Goal: Task Accomplishment & Management: Manage account settings

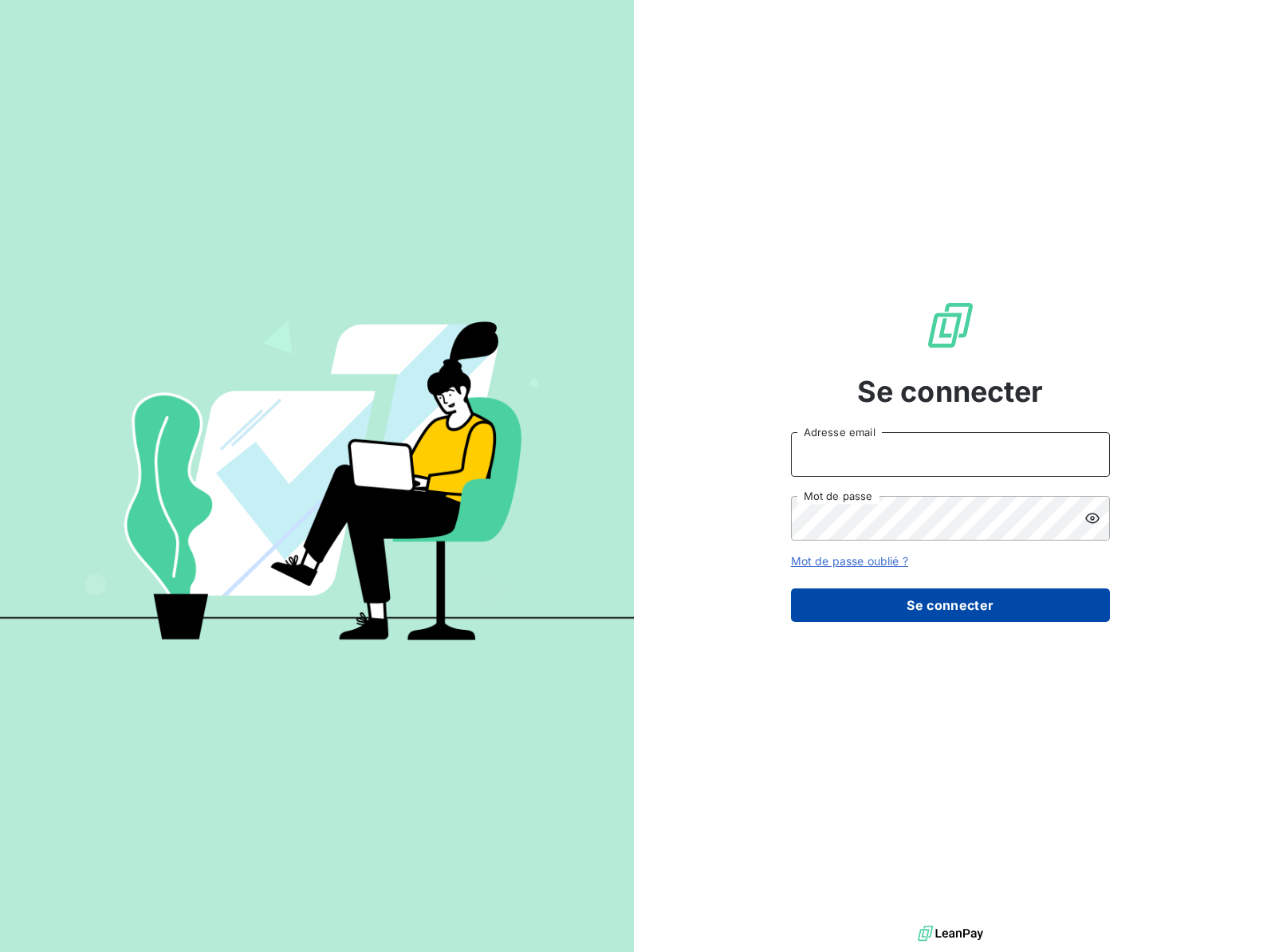
type input "fabrice.mir@gmail.com"
click at [925, 604] on button "Se connecter" at bounding box center [950, 604] width 319 height 33
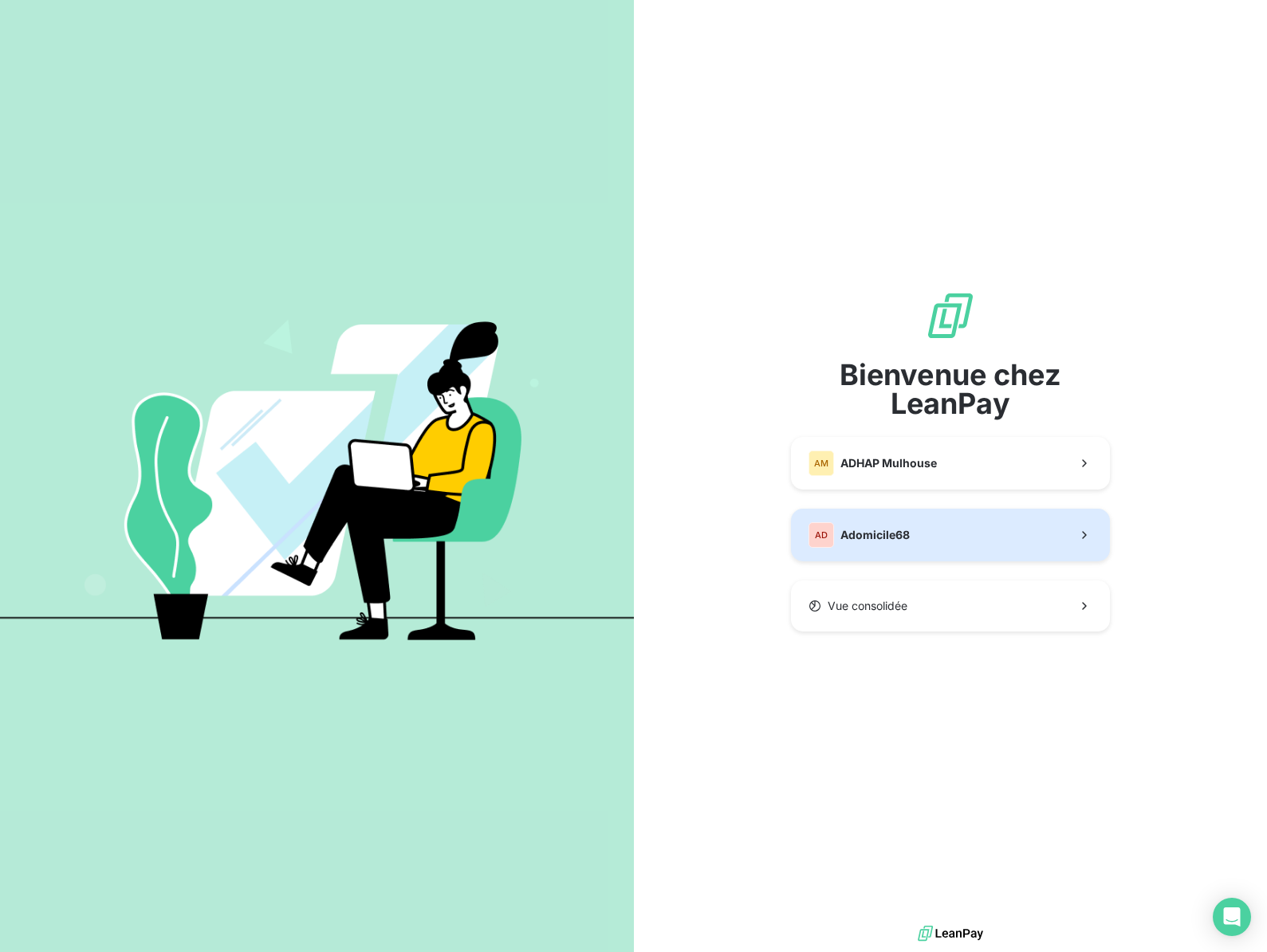
click at [895, 530] on span "Adomicile68" at bounding box center [875, 534] width 69 height 16
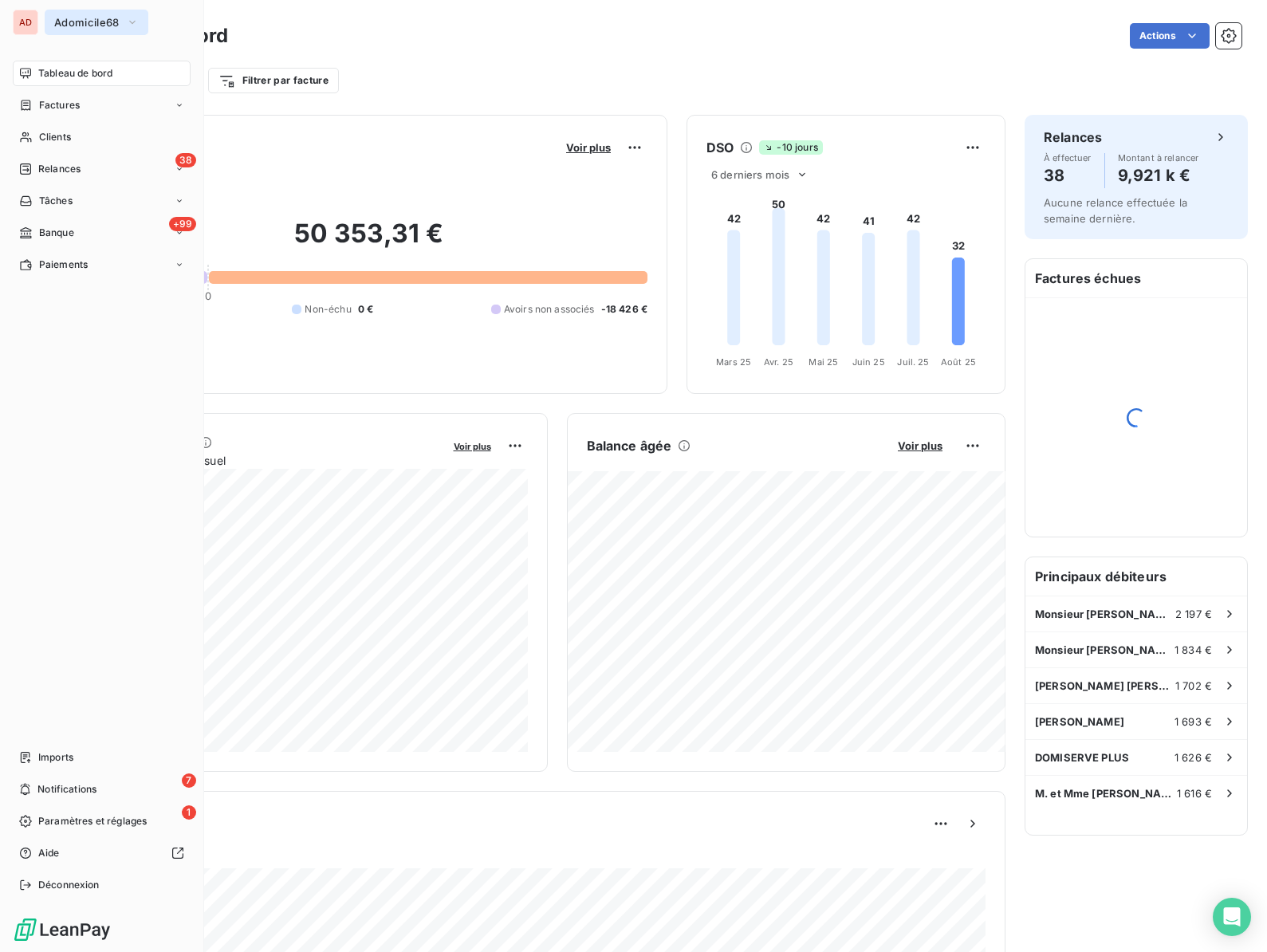
click at [51, 21] on button "Adomicile68" at bounding box center [96, 22] width 103 height 25
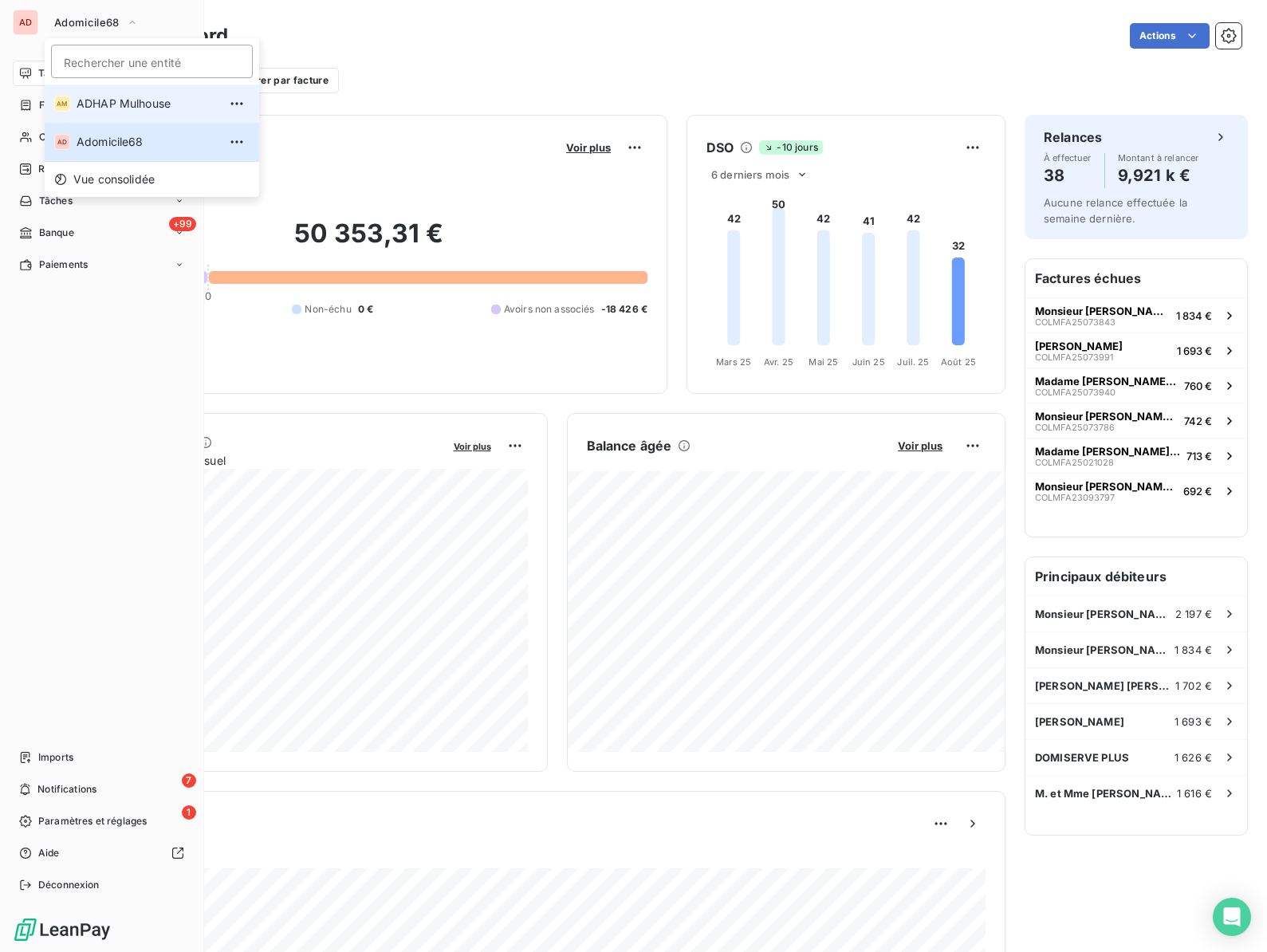
click at [75, 94] on li "AM ADHAP Mulhouse" at bounding box center [152, 103] width 214 height 38
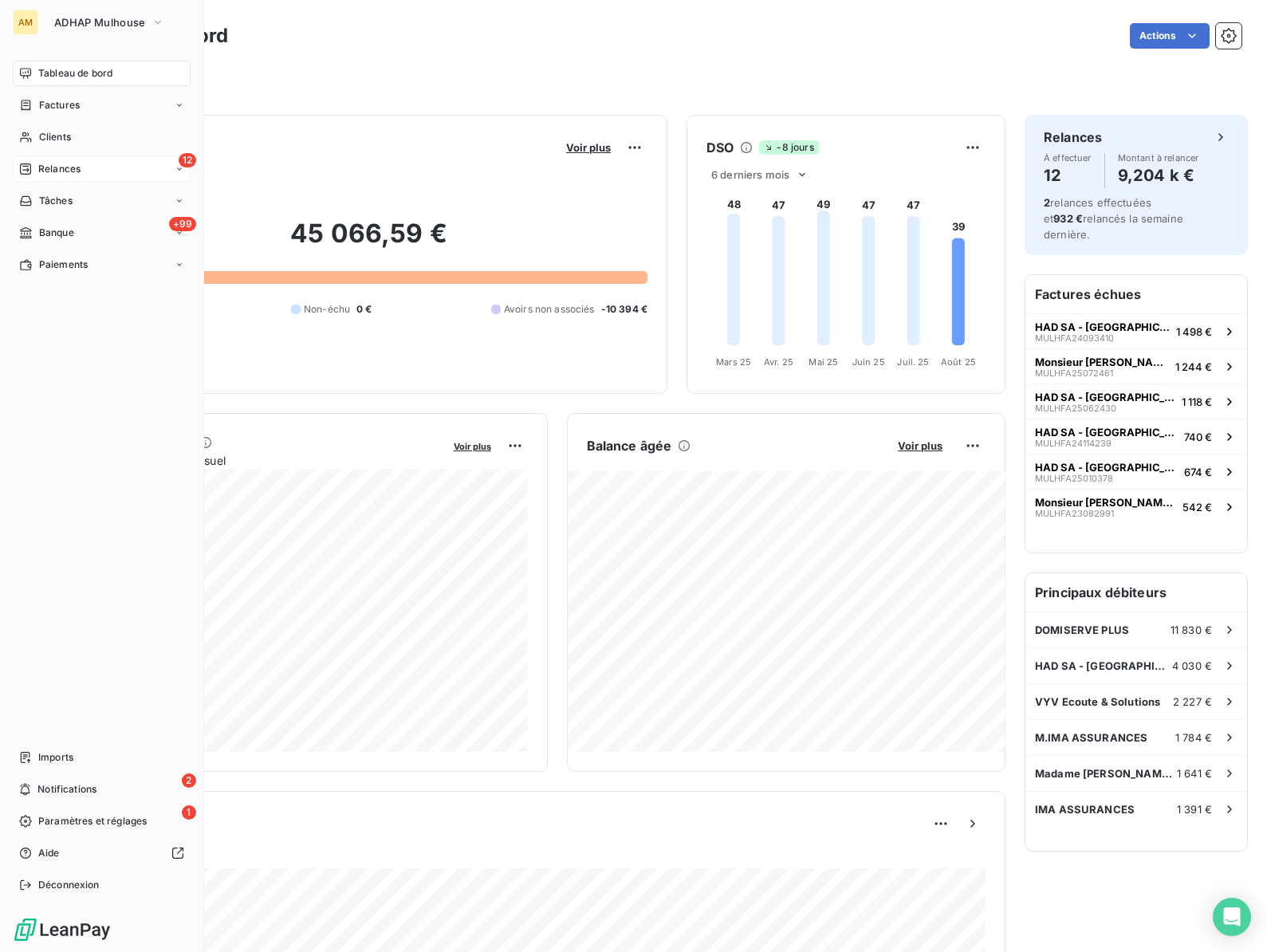
click at [36, 168] on div "Relances" at bounding box center [50, 168] width 61 height 15
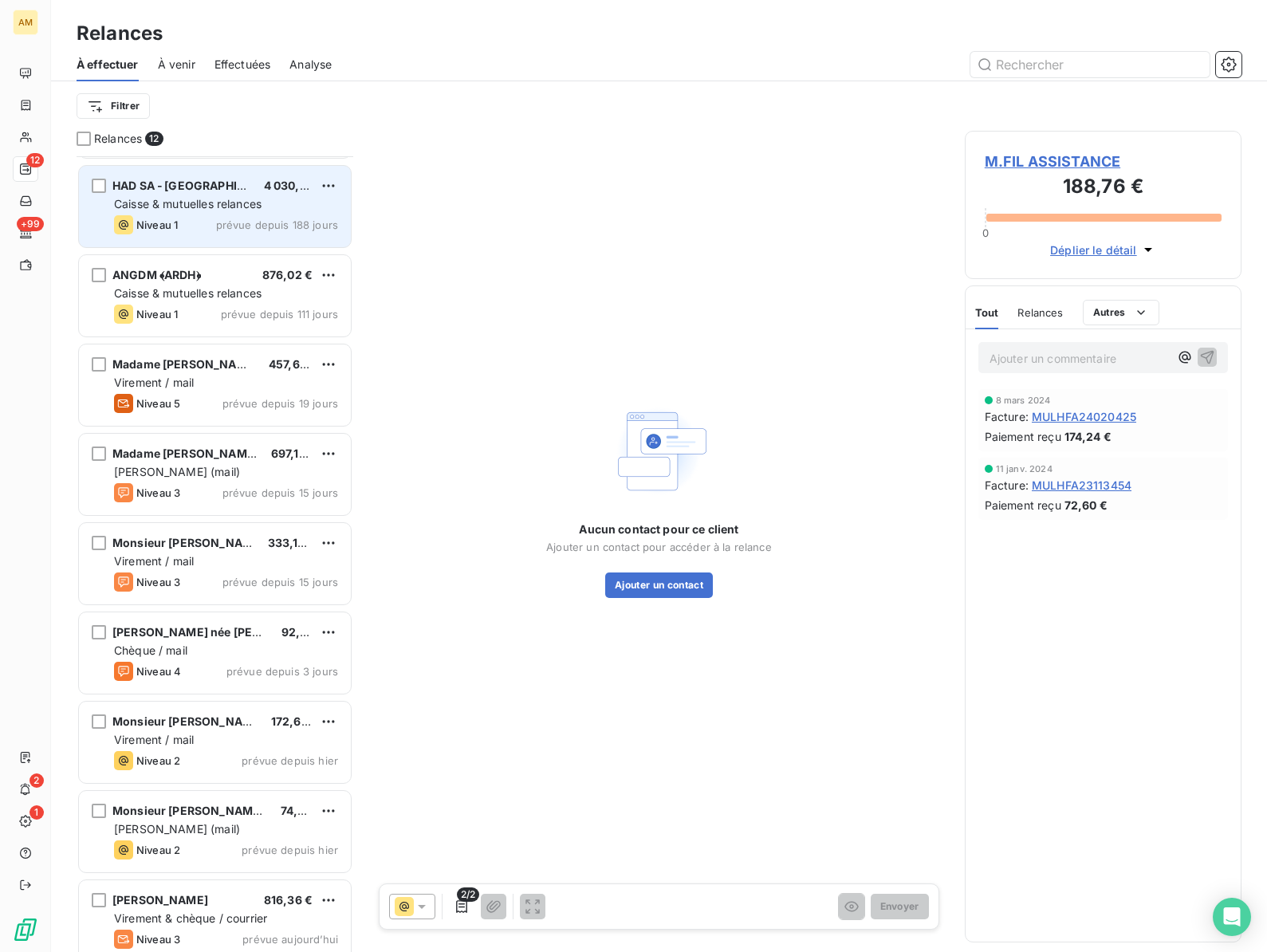
scroll to position [276, 0]
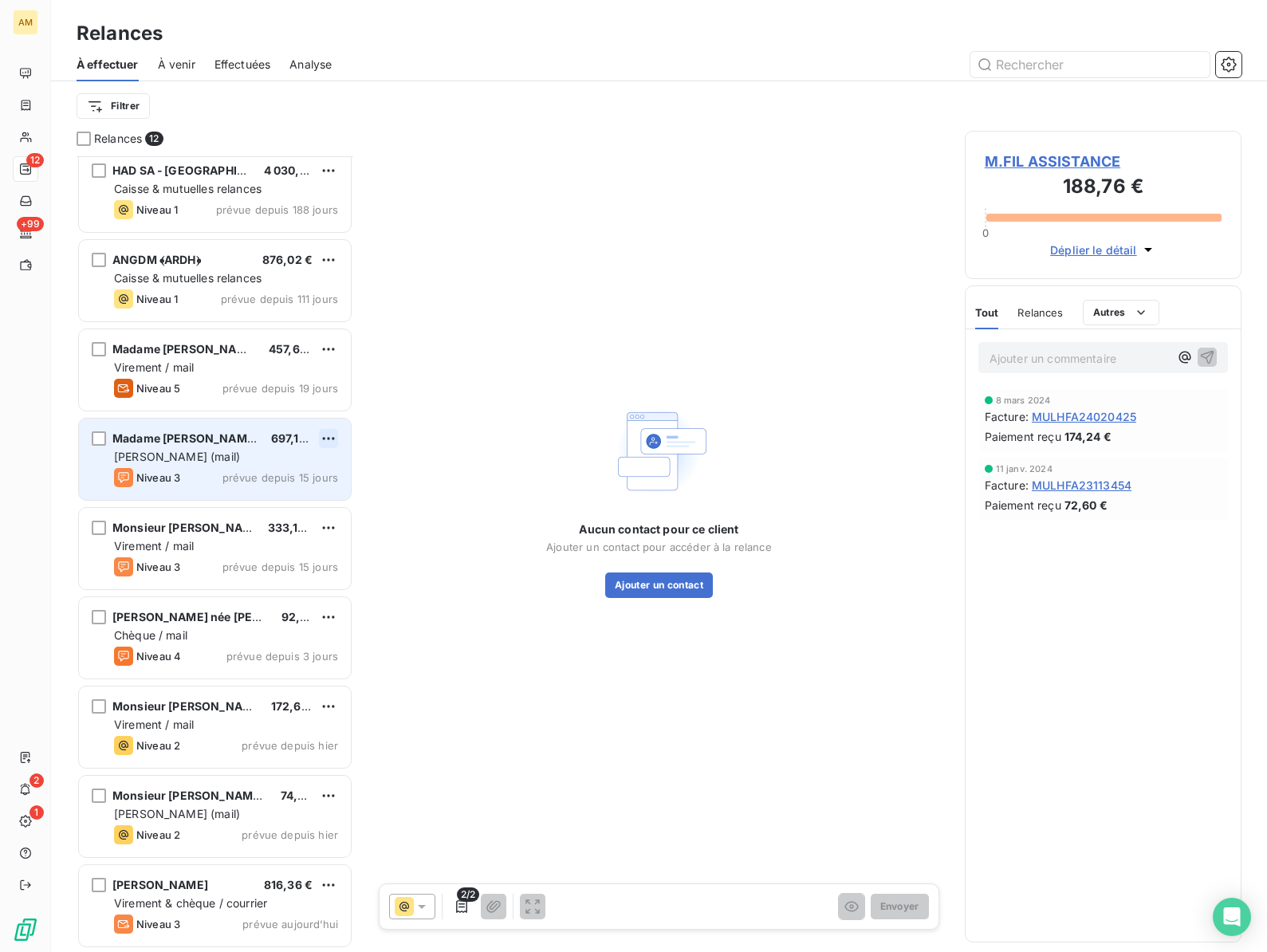
click at [331, 441] on html "AM 12 +99 2 1 Relances À effectuer À venir Effectuées Analyse Filtrer Relances …" at bounding box center [633, 476] width 1267 height 952
click at [253, 466] on div "Replanifier cette action" at bounding box center [259, 470] width 143 height 25
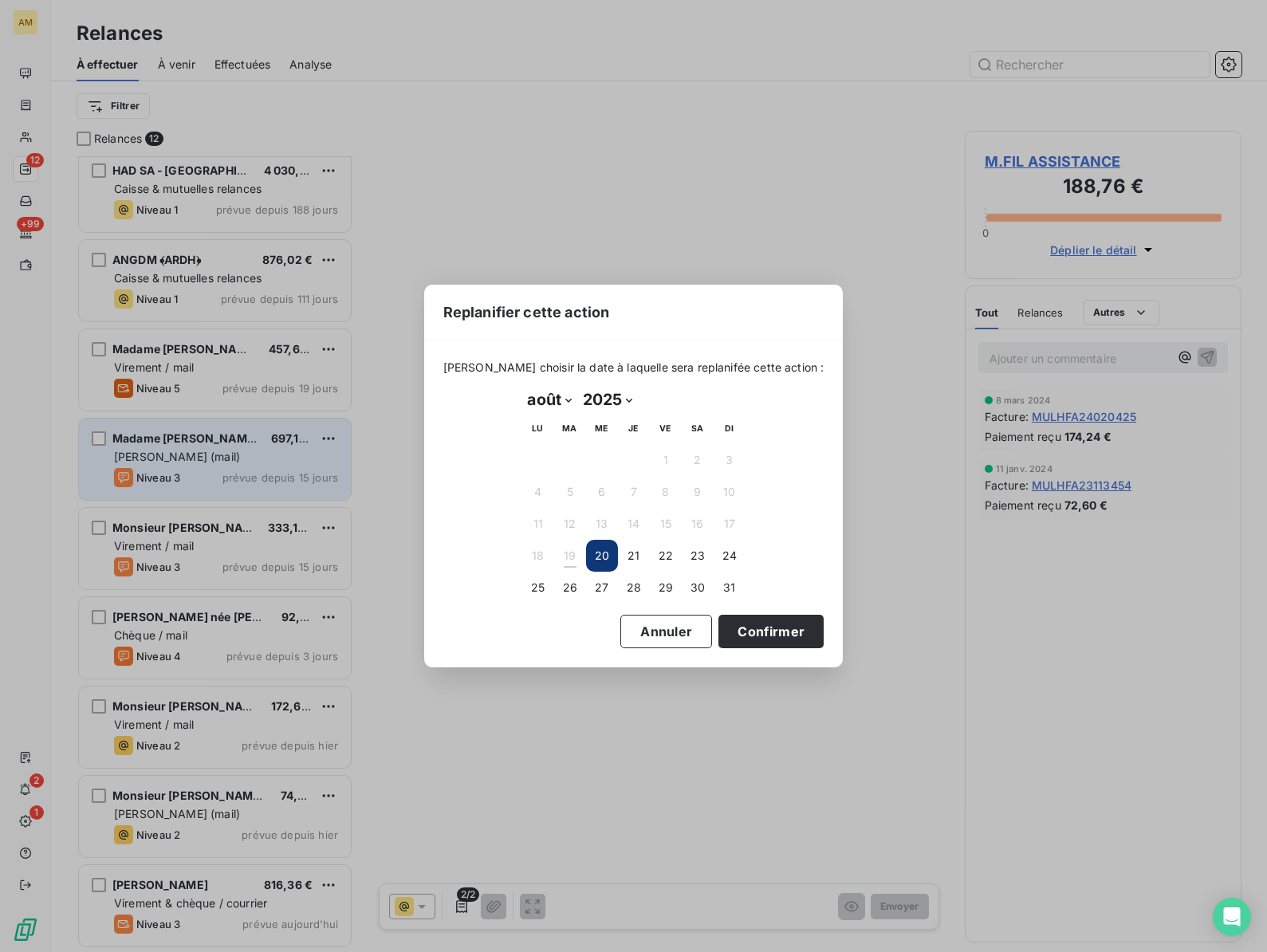
click at [558, 406] on select "janvier février mars avril mai juin juillet août septembre octobre novembre déc…" at bounding box center [549, 399] width 55 height 25
select select "8"
click at [535, 519] on button "15" at bounding box center [538, 524] width 32 height 32
click at [726, 620] on button "Confirmer" at bounding box center [771, 631] width 105 height 33
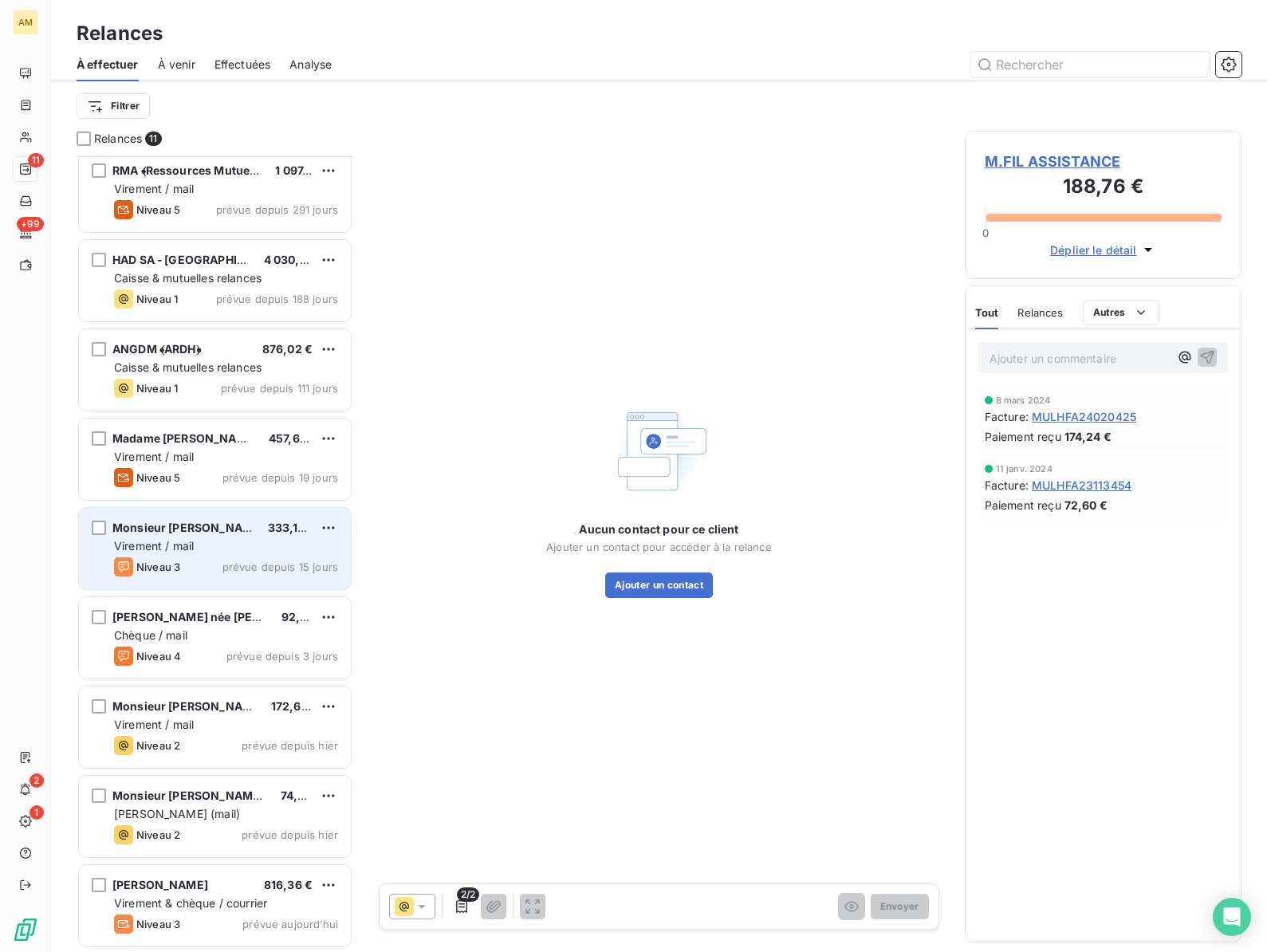
scroll to position [187, 0]
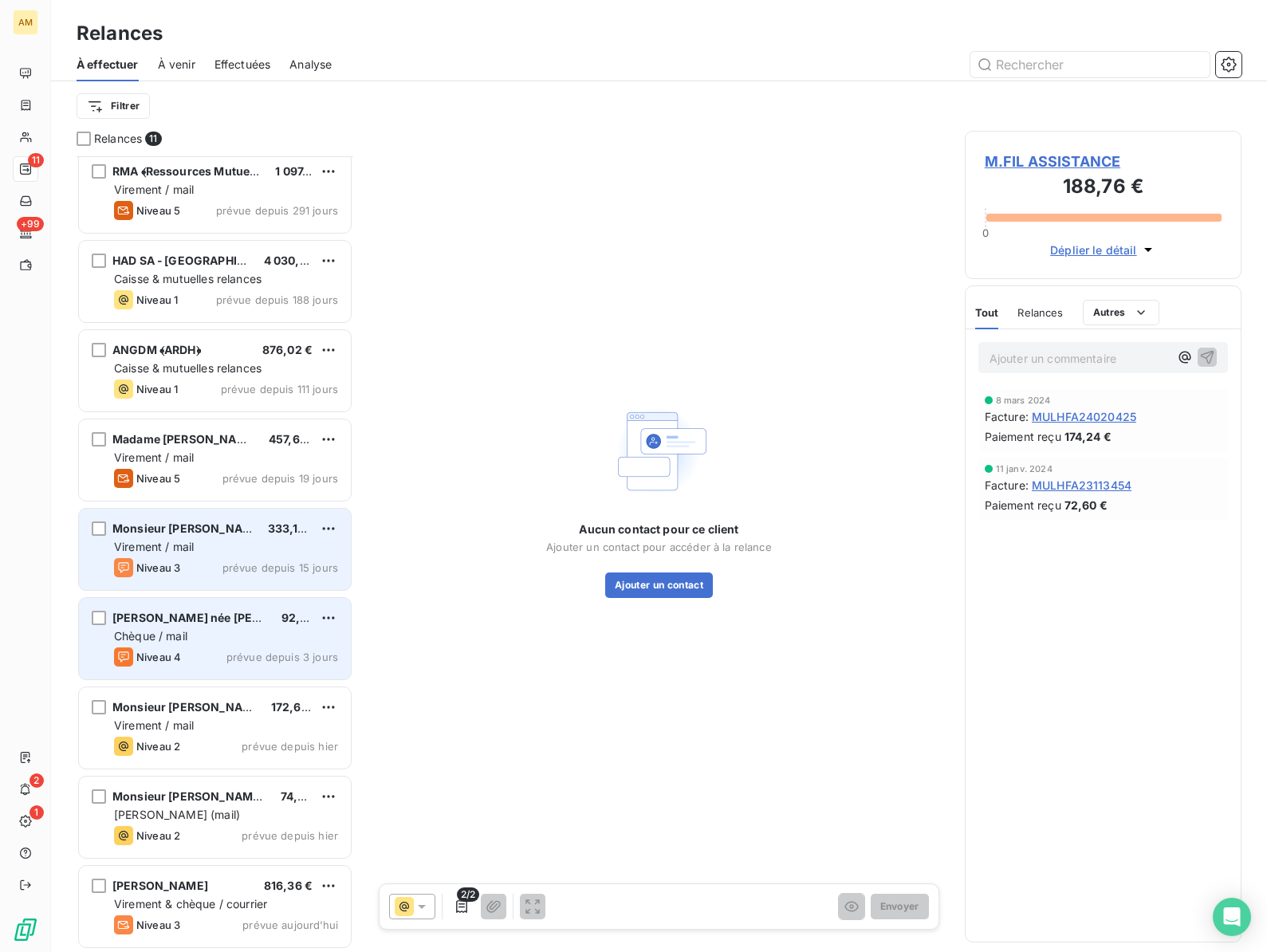
click at [204, 628] on div "Chèque / mail" at bounding box center [226, 636] width 224 height 16
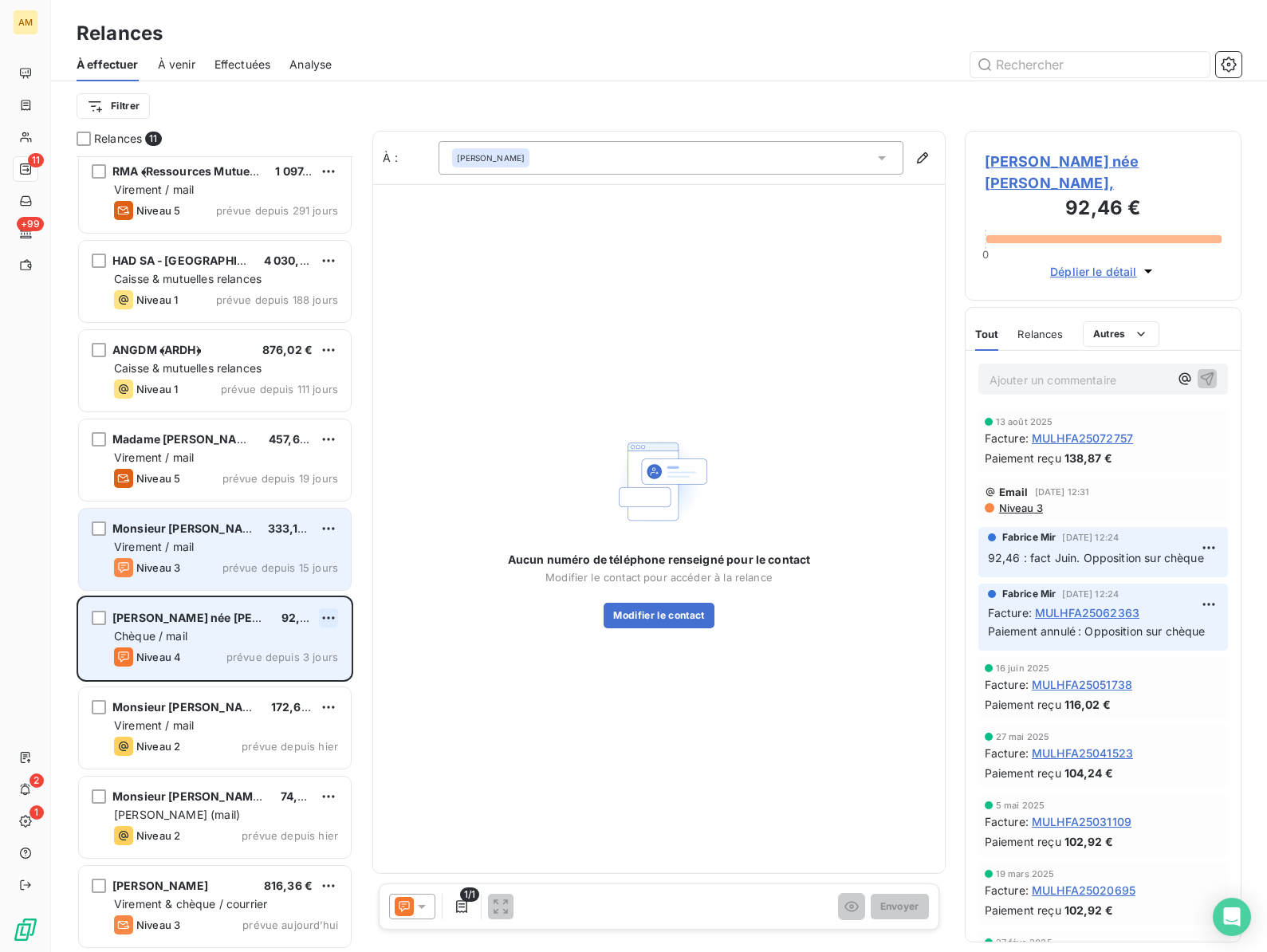
click at [337, 610] on html "AM 11 +99 2 1 Relances À effectuer À venir Effectuées Analyse Filtrer Relances …" at bounding box center [633, 476] width 1267 height 952
click at [263, 648] on div "Replanifier cette action" at bounding box center [259, 649] width 143 height 25
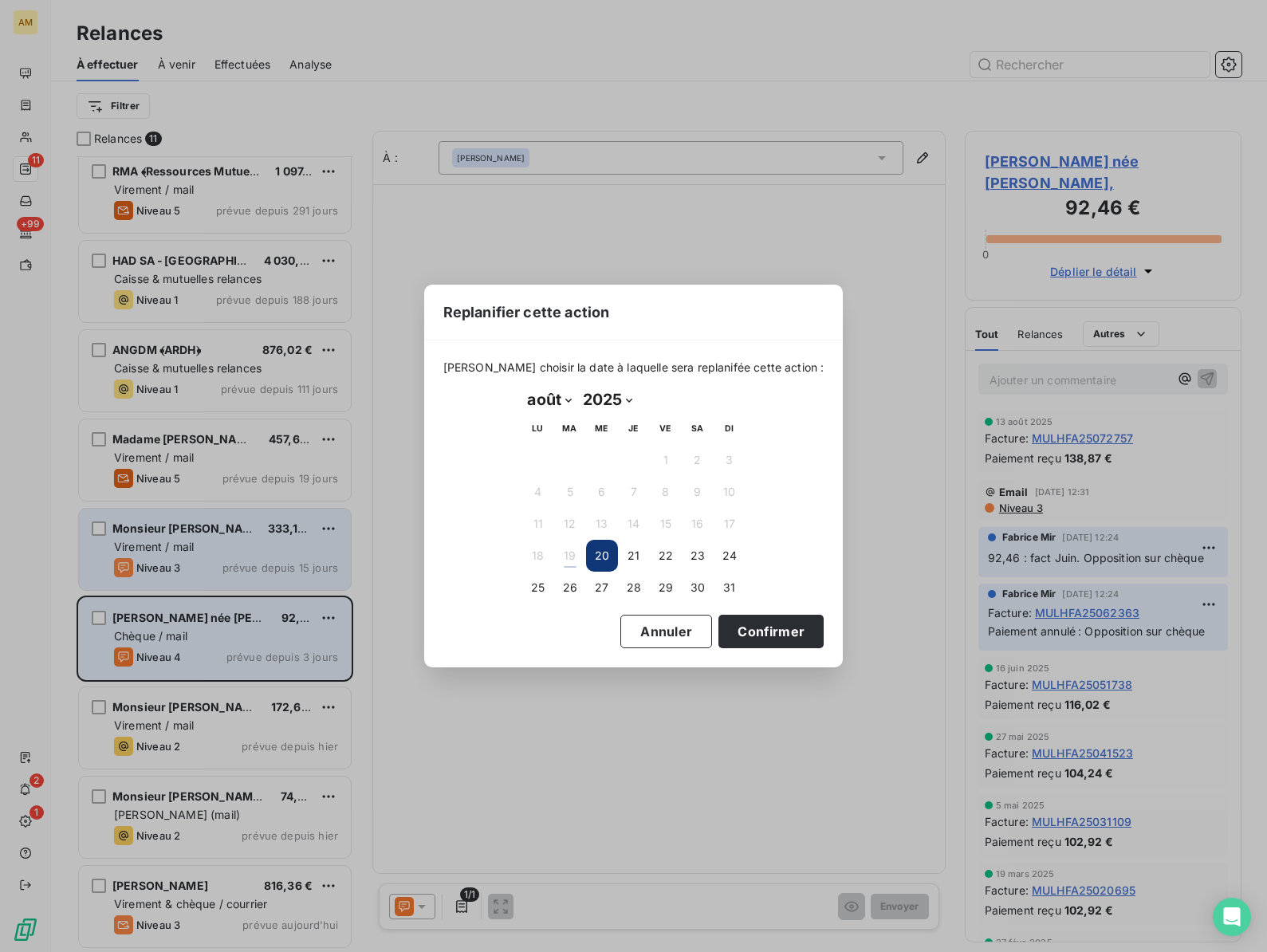
click at [571, 398] on select "janvier février mars avril mai juin juillet août septembre octobre novembre déc…" at bounding box center [549, 399] width 55 height 25
select select "8"
click at [540, 492] on button "8" at bounding box center [538, 492] width 32 height 32
click at [543, 524] on button "15" at bounding box center [538, 524] width 32 height 32
click at [750, 638] on button "Confirmer" at bounding box center [771, 631] width 105 height 33
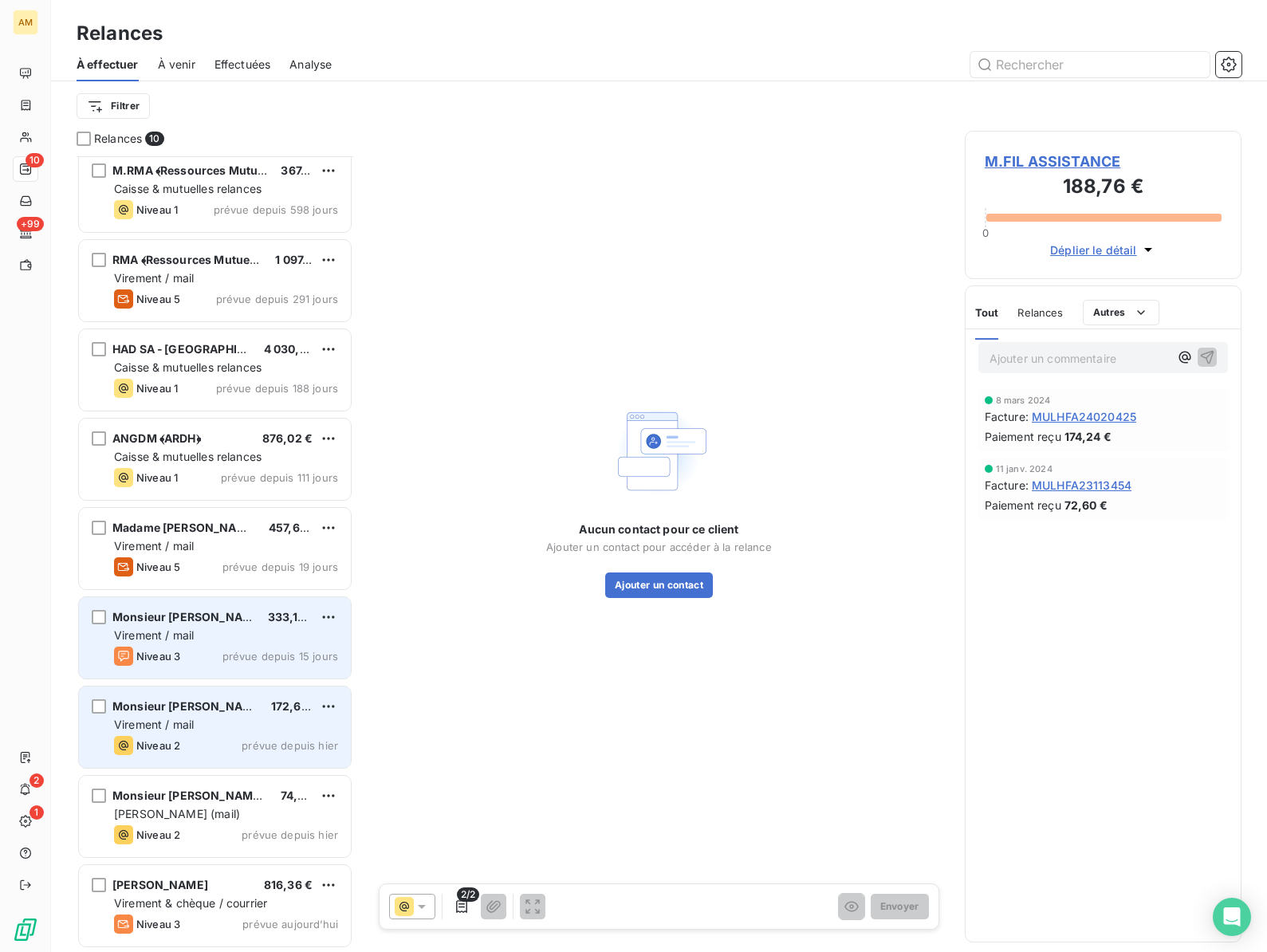
scroll to position [97, 0]
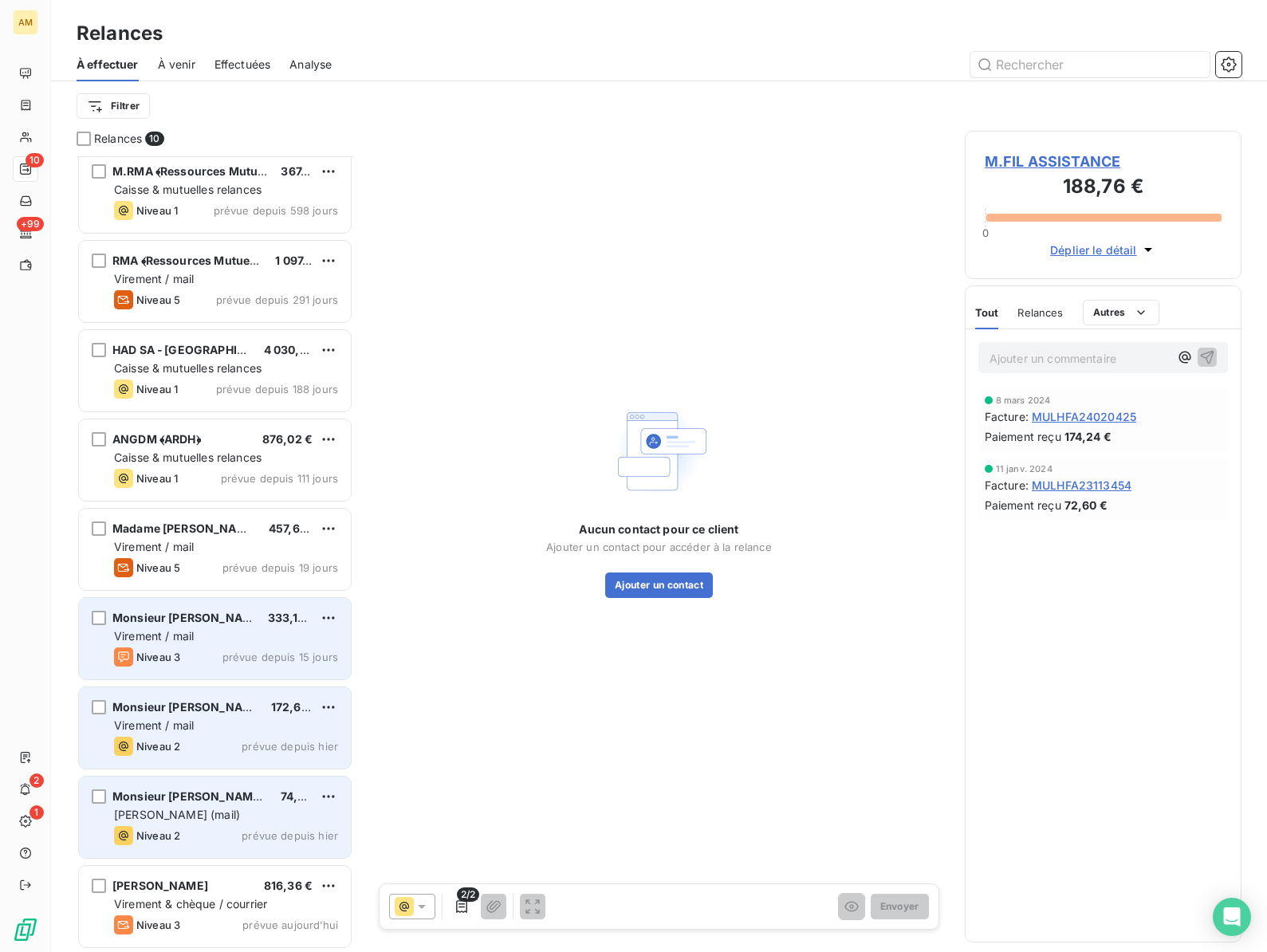
click at [231, 808] on div "[PERSON_NAME] (mail)" at bounding box center [226, 815] width 224 height 16
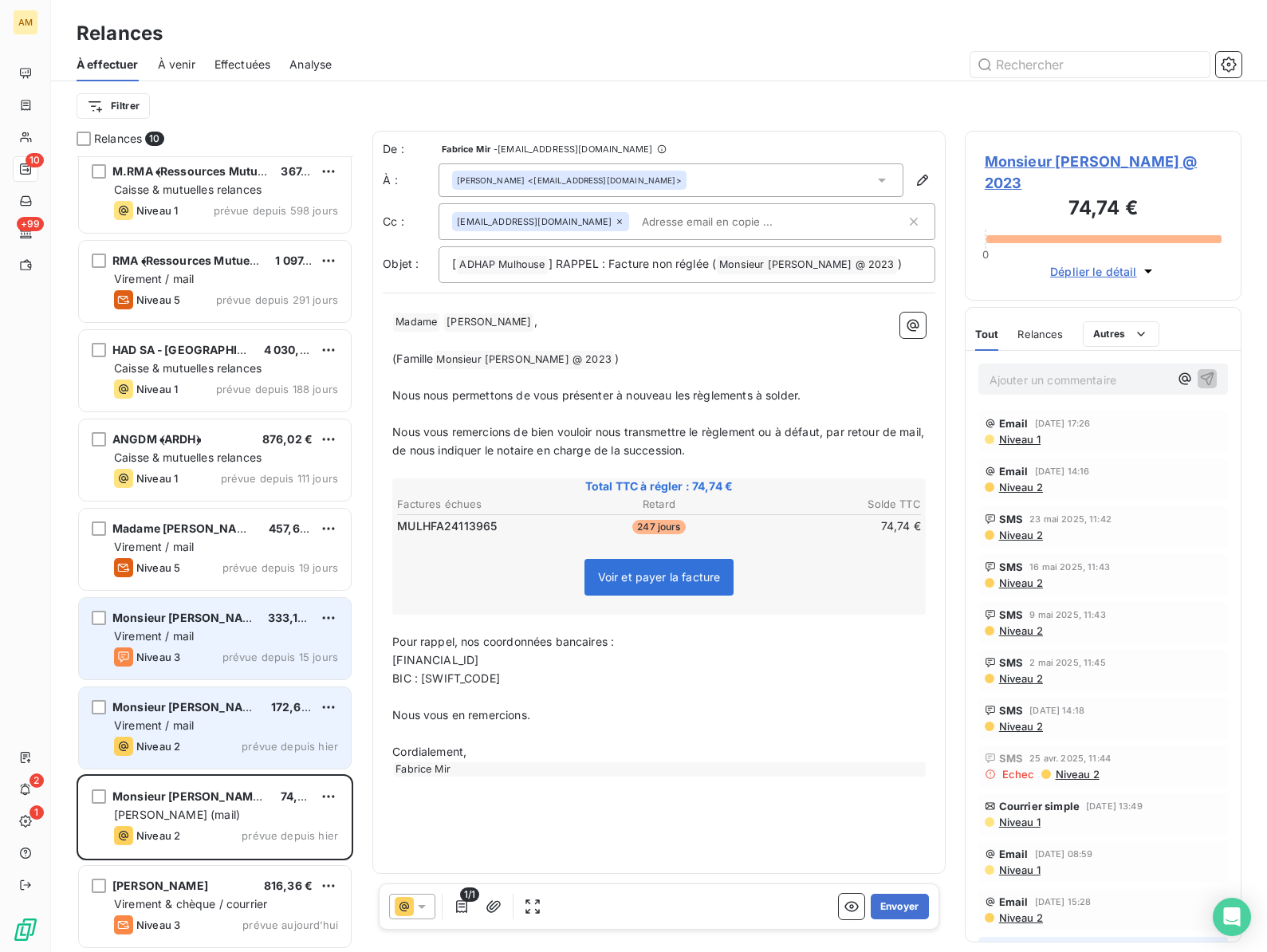
click at [195, 703] on span "Monsieur [PERSON_NAME] @" at bounding box center [195, 707] width 166 height 14
